Goal: Task Accomplishment & Management: Manage account settings

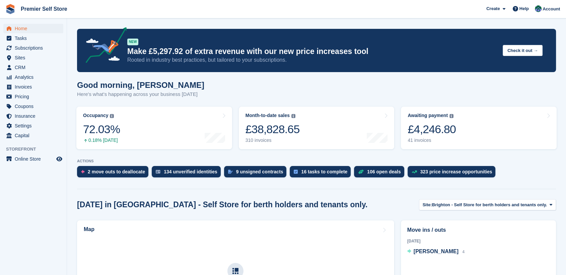
click at [26, 51] on span "Subscriptions" at bounding box center [35, 47] width 40 height 9
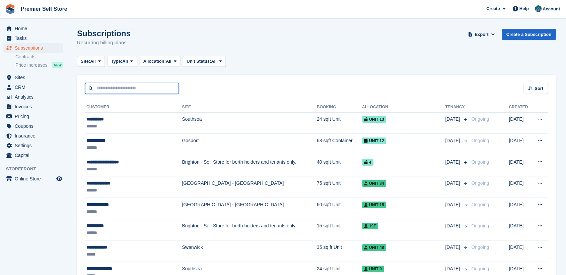
click at [103, 88] on input "text" at bounding box center [132, 88] width 94 height 11
type input "*******"
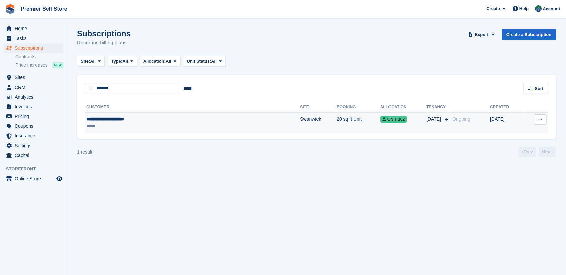
click at [107, 121] on div "**********" at bounding box center [147, 119] width 122 height 7
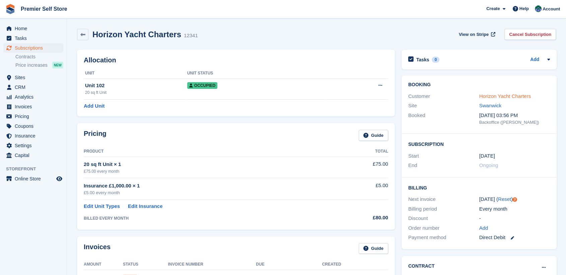
click at [503, 97] on link "Horizon Yacht Charters" at bounding box center [505, 96] width 52 height 6
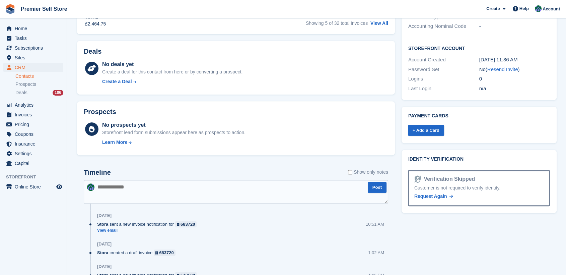
scroll to position [260, 0]
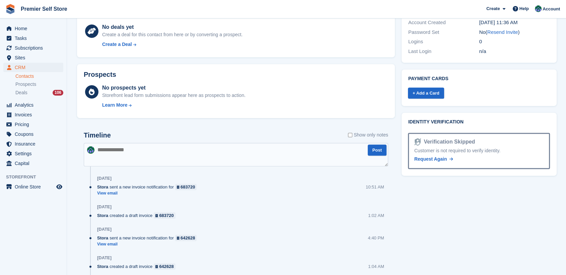
click at [133, 151] on textarea at bounding box center [236, 154] width 305 height 23
type textarea "**********"
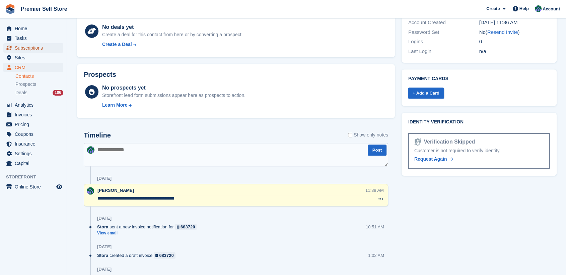
click at [30, 45] on span "Subscriptions" at bounding box center [35, 47] width 40 height 9
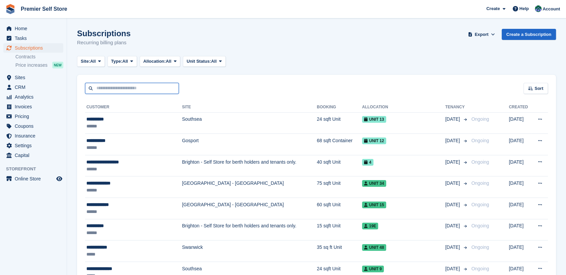
click at [135, 83] on input "text" at bounding box center [132, 88] width 94 height 11
type input "**********"
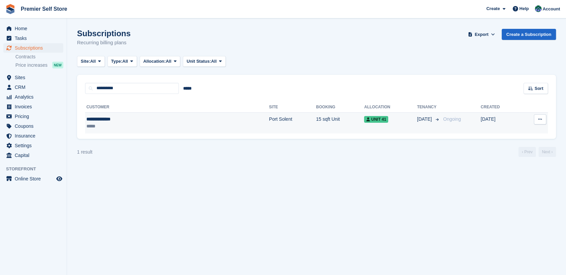
click at [106, 118] on div "**********" at bounding box center [130, 119] width 89 height 7
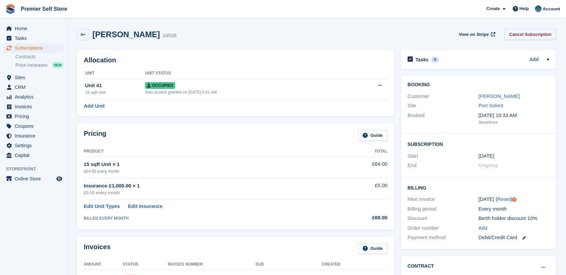
click at [521, 33] on link "Cancel Subscription" at bounding box center [531, 34] width 52 height 11
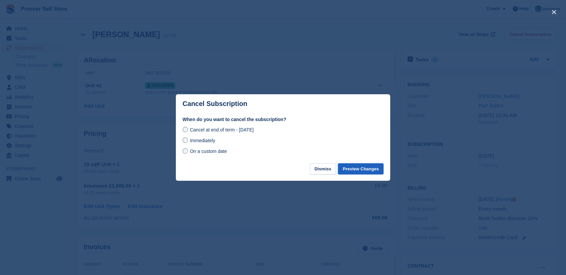
click at [358, 168] on button "Preview Changes" at bounding box center [361, 168] width 46 height 11
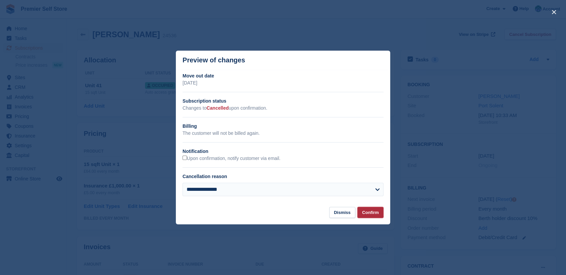
click at [369, 208] on button "Confirm" at bounding box center [371, 212] width 26 height 11
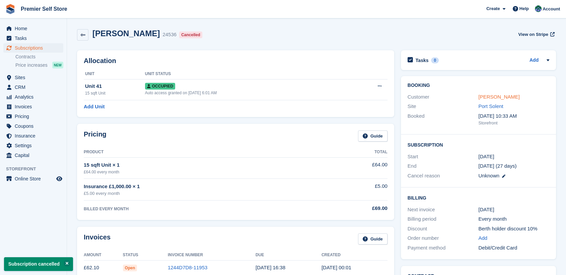
click at [498, 94] on link "Ian Weatherall" at bounding box center [499, 97] width 41 height 6
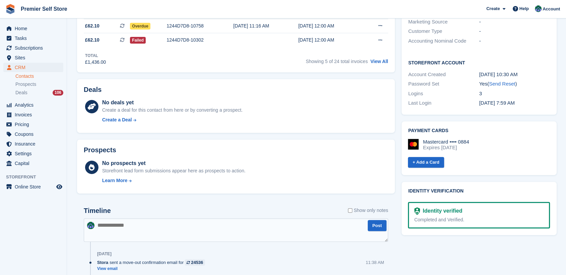
scroll to position [260, 0]
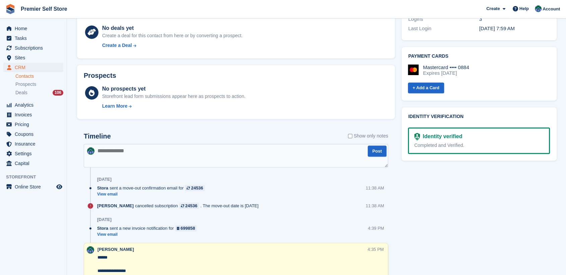
click at [121, 155] on textarea at bounding box center [236, 155] width 305 height 23
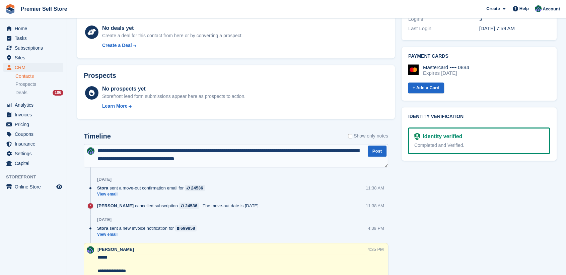
type textarea "**********"
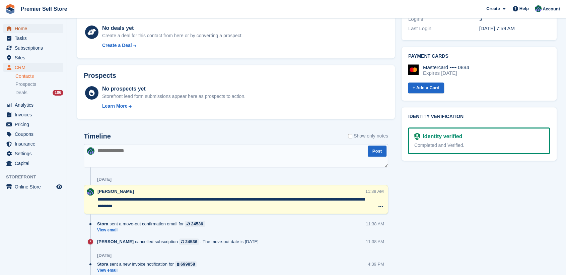
click at [24, 28] on span "Home" at bounding box center [35, 28] width 40 height 9
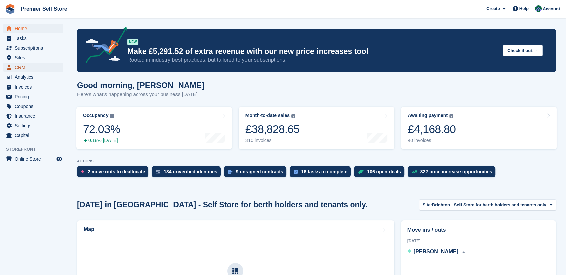
click at [21, 63] on span "CRM" at bounding box center [35, 67] width 40 height 9
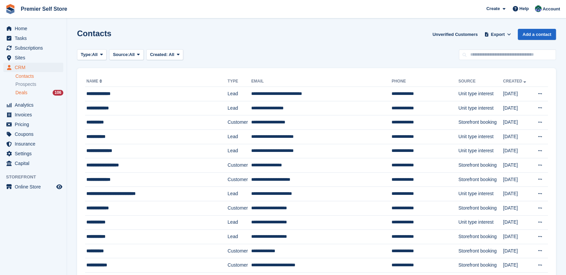
click at [26, 90] on span "Deals" at bounding box center [21, 92] width 12 height 6
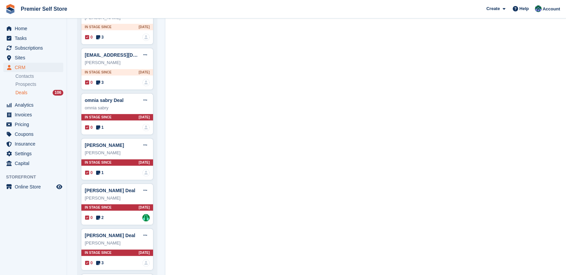
scroll to position [260, 0]
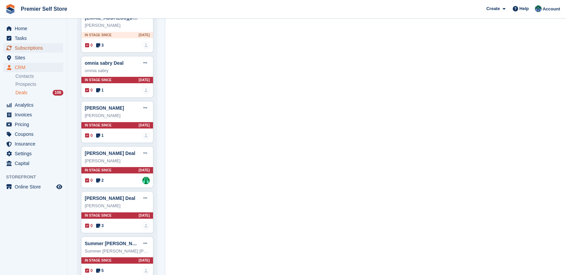
click at [20, 48] on span "Subscriptions" at bounding box center [35, 47] width 40 height 9
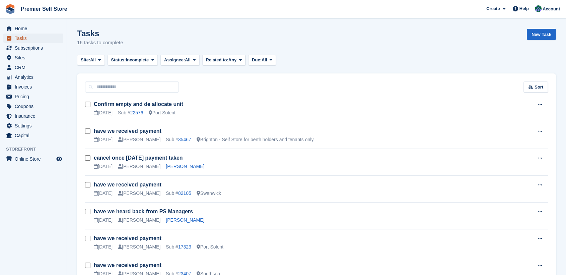
click at [23, 38] on span "Tasks" at bounding box center [35, 38] width 40 height 9
click at [22, 56] on span "Sites" at bounding box center [35, 57] width 40 height 9
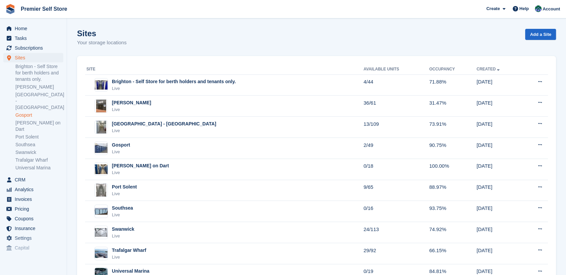
click at [24, 112] on link "Gosport" at bounding box center [39, 115] width 48 height 6
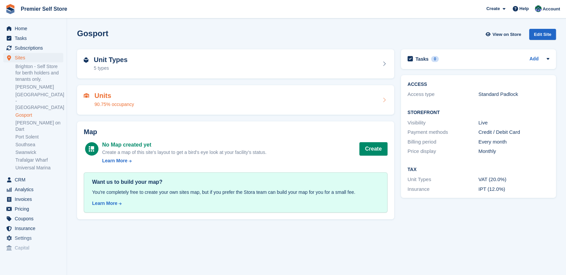
click at [168, 100] on div "Units 90.75% occupancy" at bounding box center [236, 100] width 304 height 16
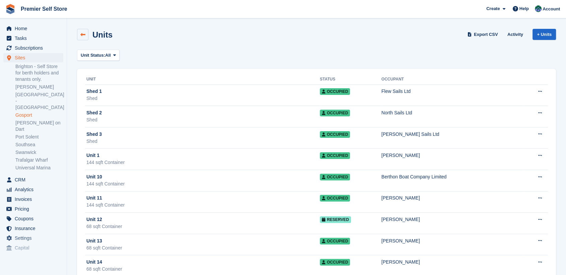
click at [82, 35] on icon at bounding box center [82, 34] width 5 height 5
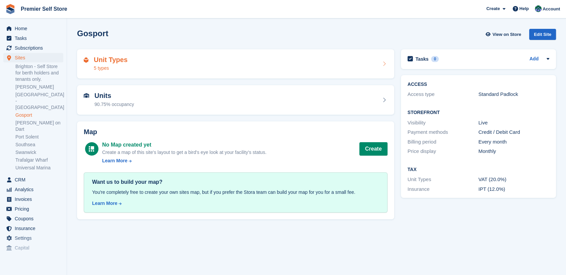
click at [143, 56] on div "Unit Types 5 types" at bounding box center [236, 64] width 304 height 16
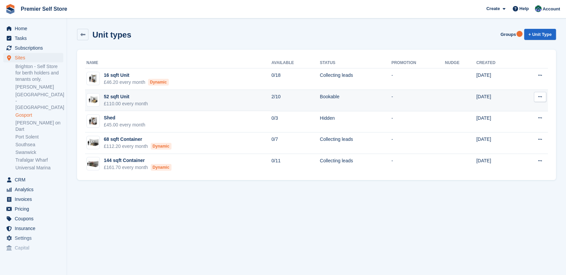
click at [115, 97] on div "52 sqft Unit" at bounding box center [126, 96] width 44 height 7
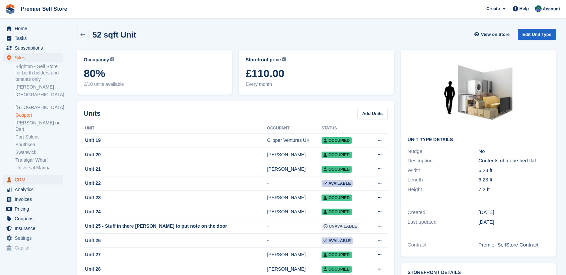
click at [18, 175] on span "CRM" at bounding box center [35, 179] width 40 height 9
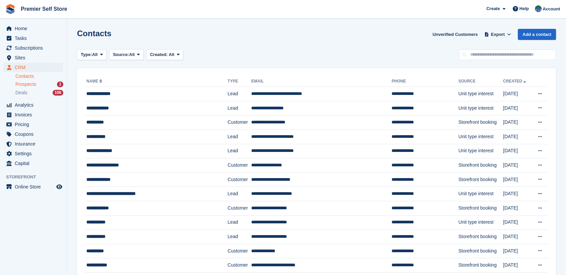
click at [28, 84] on span "Prospects" at bounding box center [25, 84] width 21 height 6
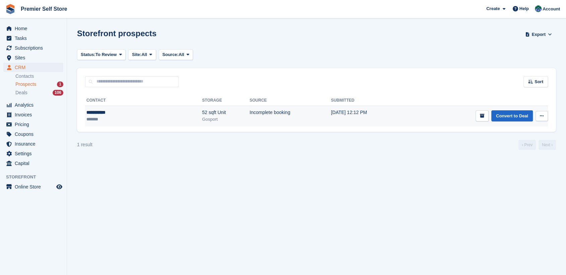
click at [541, 115] on icon at bounding box center [542, 116] width 4 height 4
click at [507, 150] on p "Delete prospect" at bounding box center [516, 152] width 58 height 9
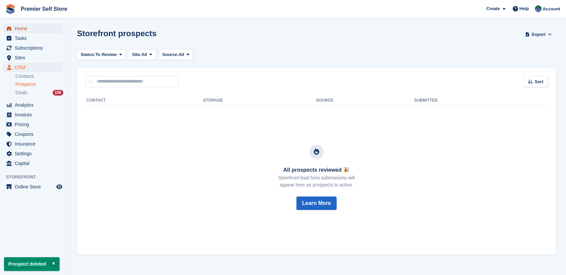
click at [23, 26] on span "Home" at bounding box center [35, 28] width 40 height 9
